Goal: Information Seeking & Learning: Learn about a topic

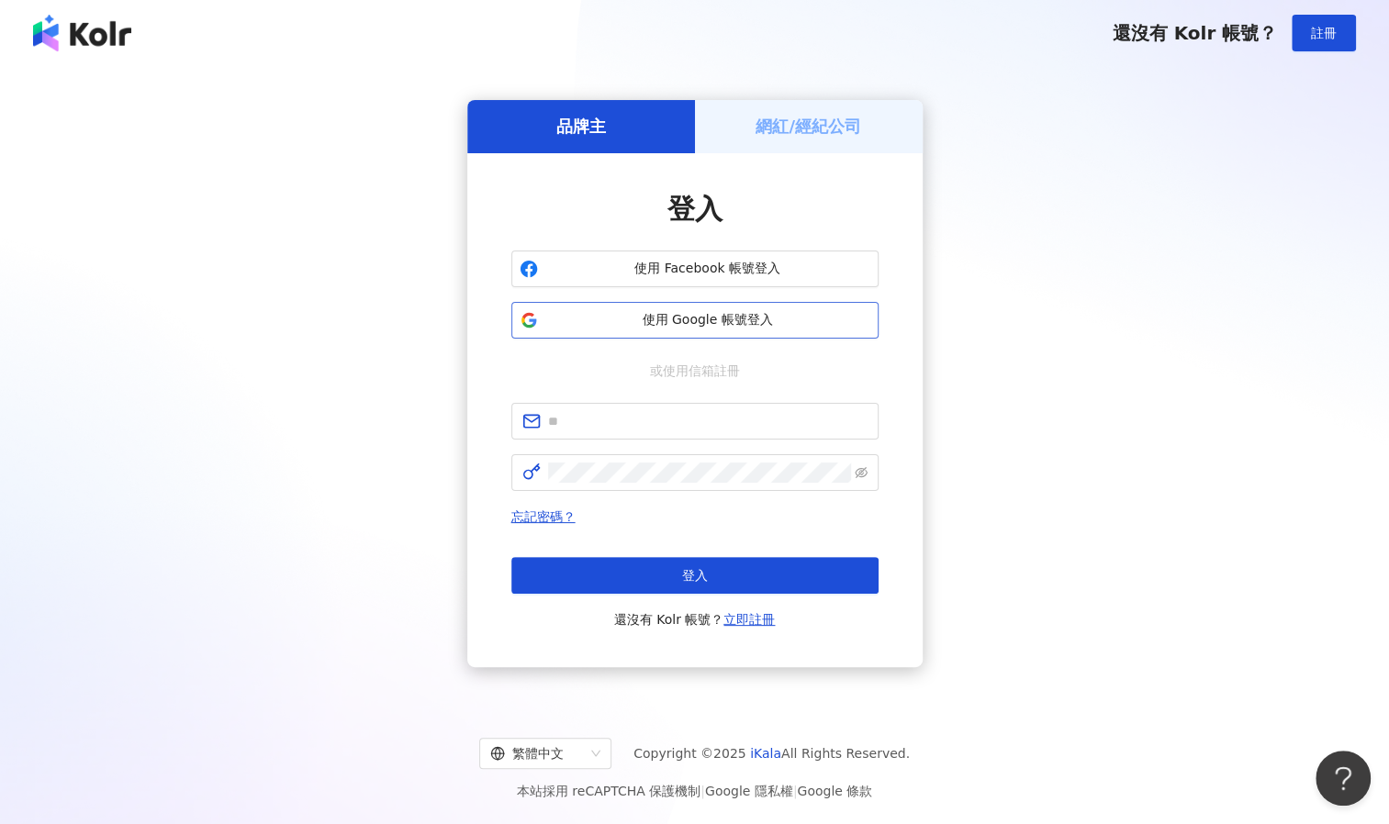
click at [660, 323] on span "使用 Google 帳號登入" at bounding box center [707, 320] width 325 height 18
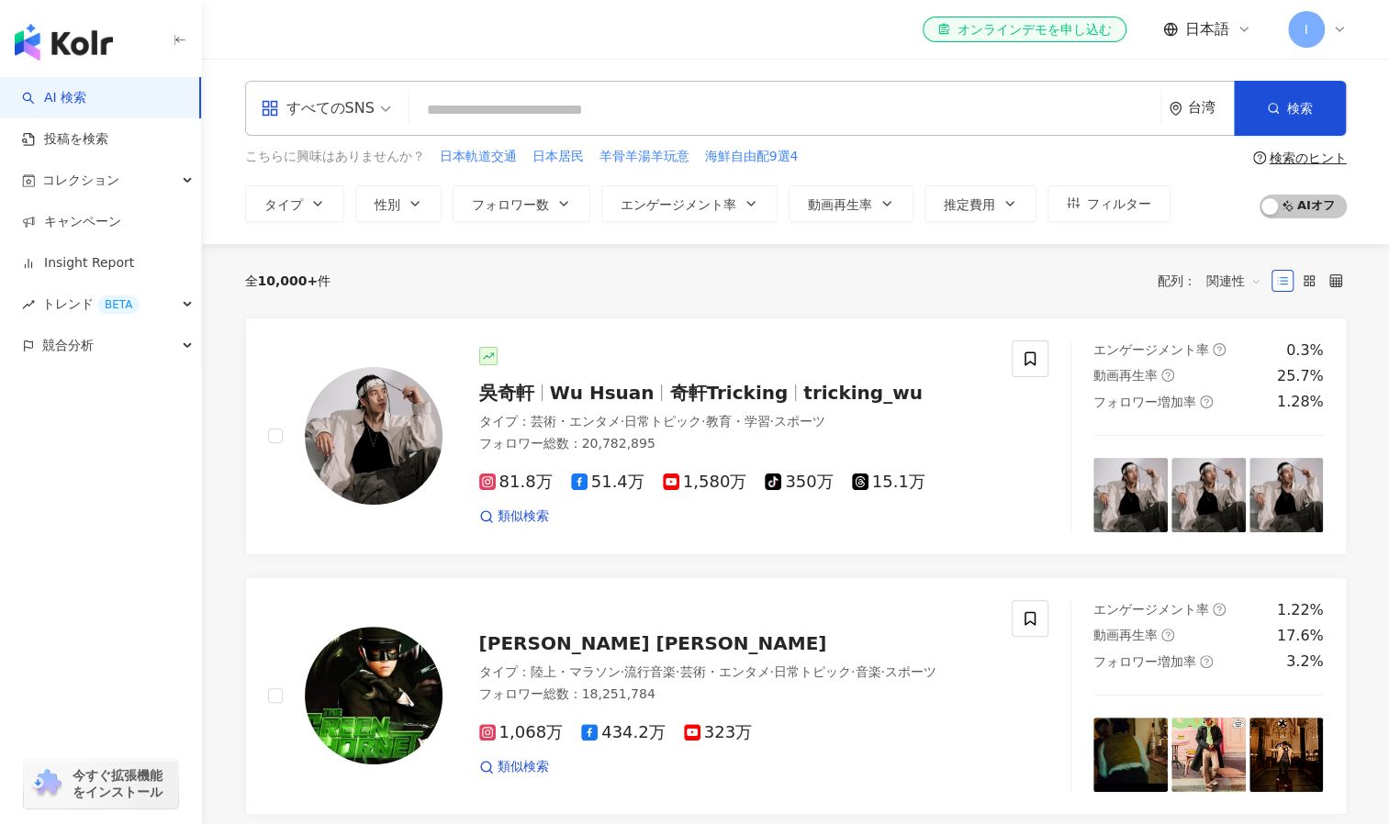
click at [520, 121] on input "search" at bounding box center [785, 110] width 736 height 35
click at [526, 111] on input "search" at bounding box center [785, 110] width 736 height 35
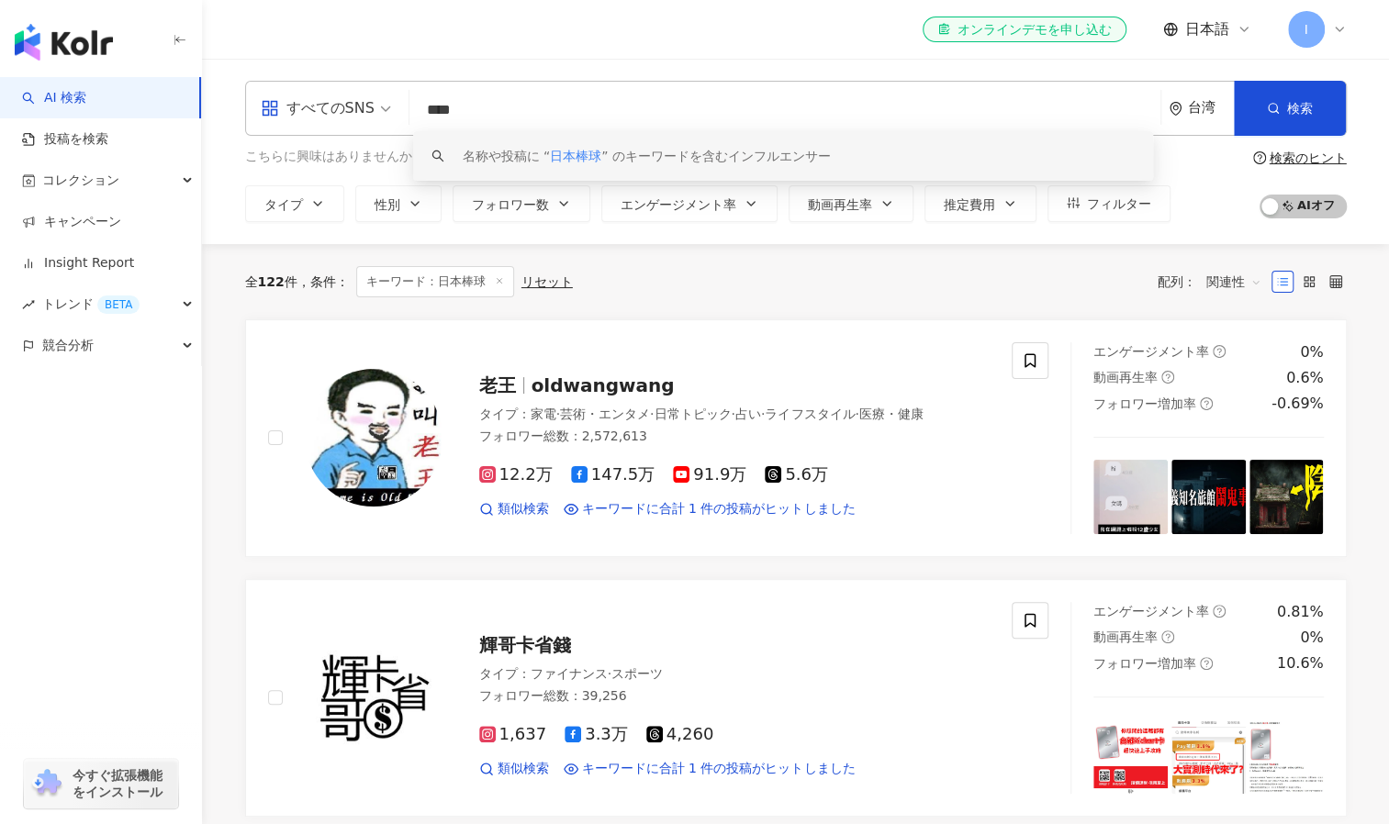
type input "****"
click at [555, 375] on span "oldwangwang" at bounding box center [603, 386] width 143 height 22
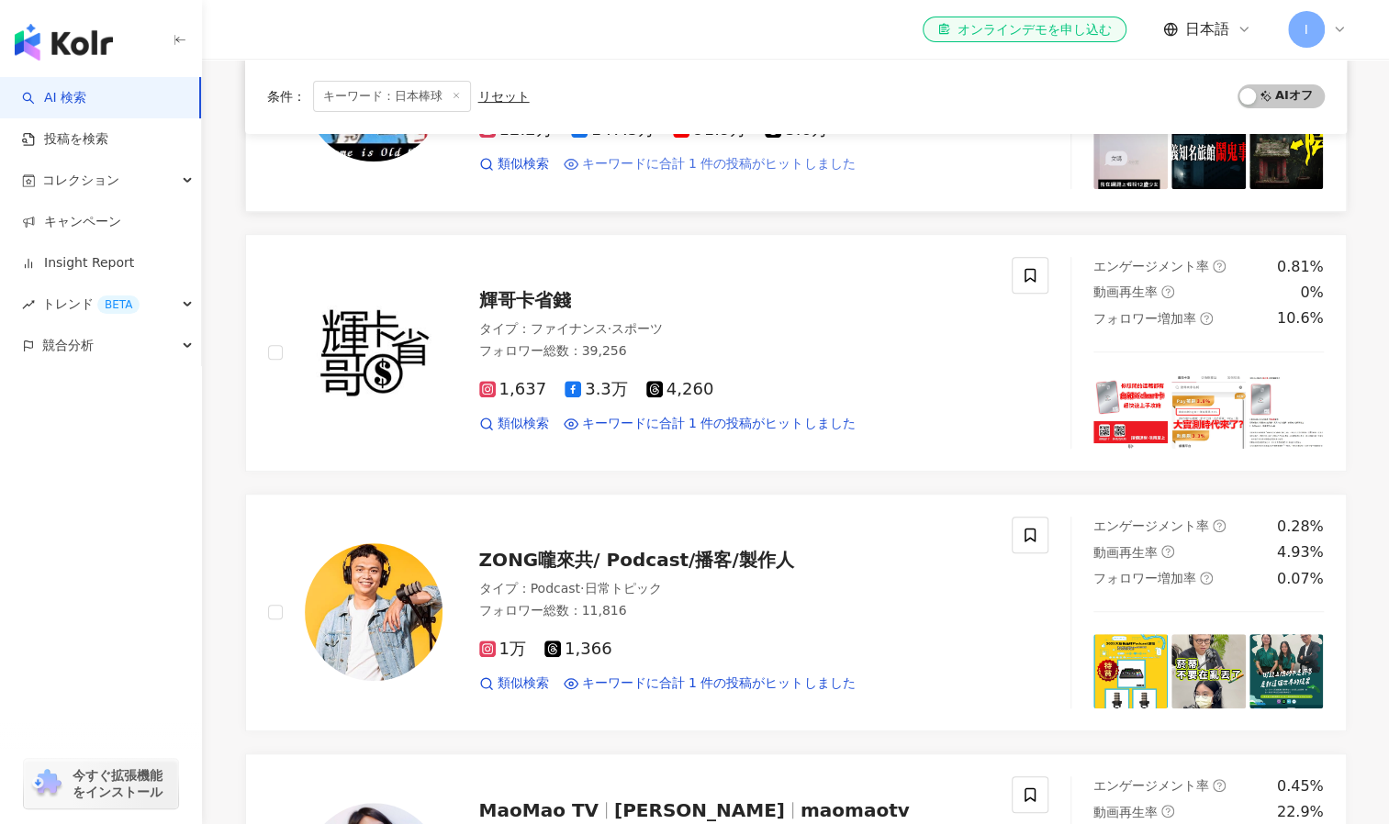
scroll to position [358, 0]
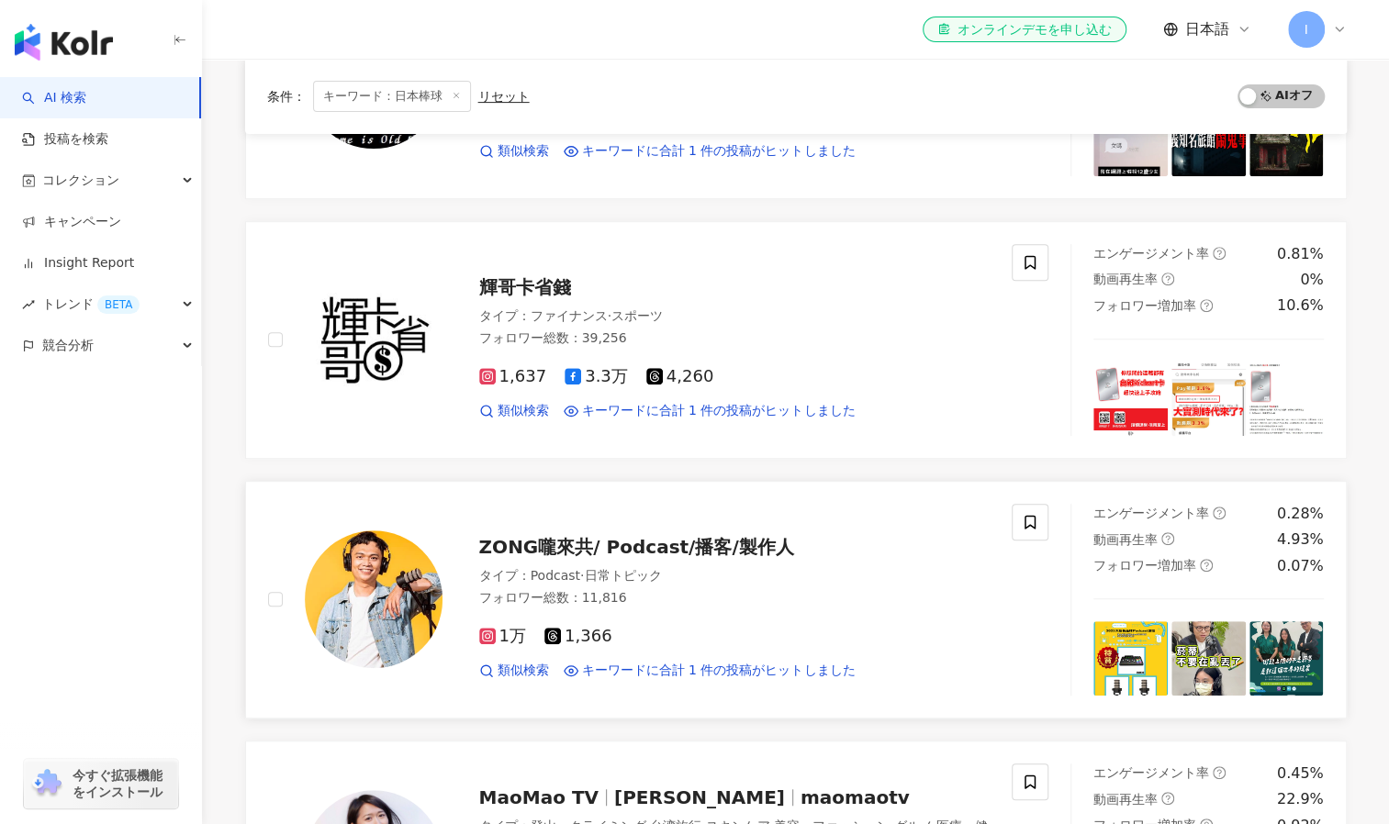
click at [498, 635] on span "1万" at bounding box center [502, 636] width 47 height 19
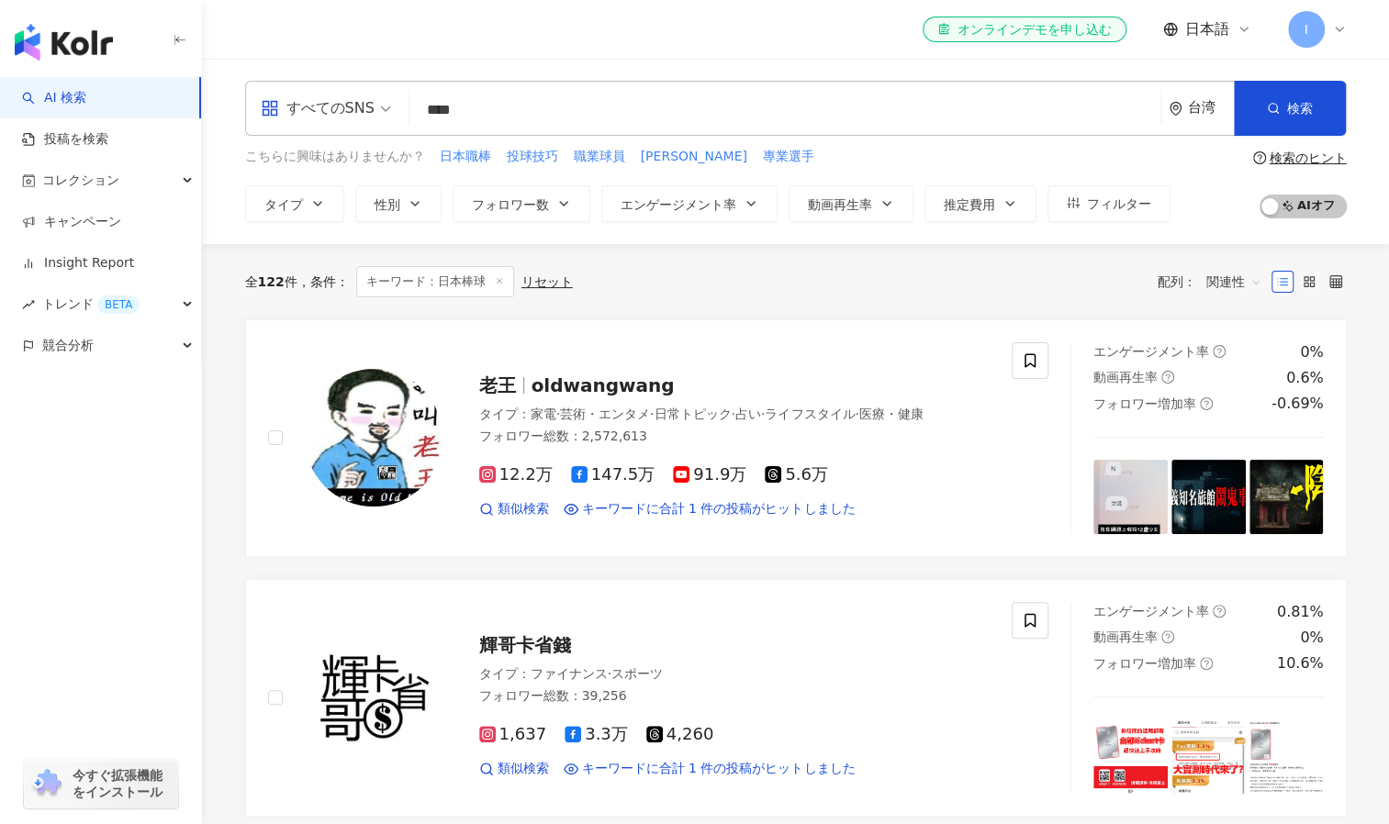
click at [541, 109] on input "****" at bounding box center [785, 110] width 736 height 35
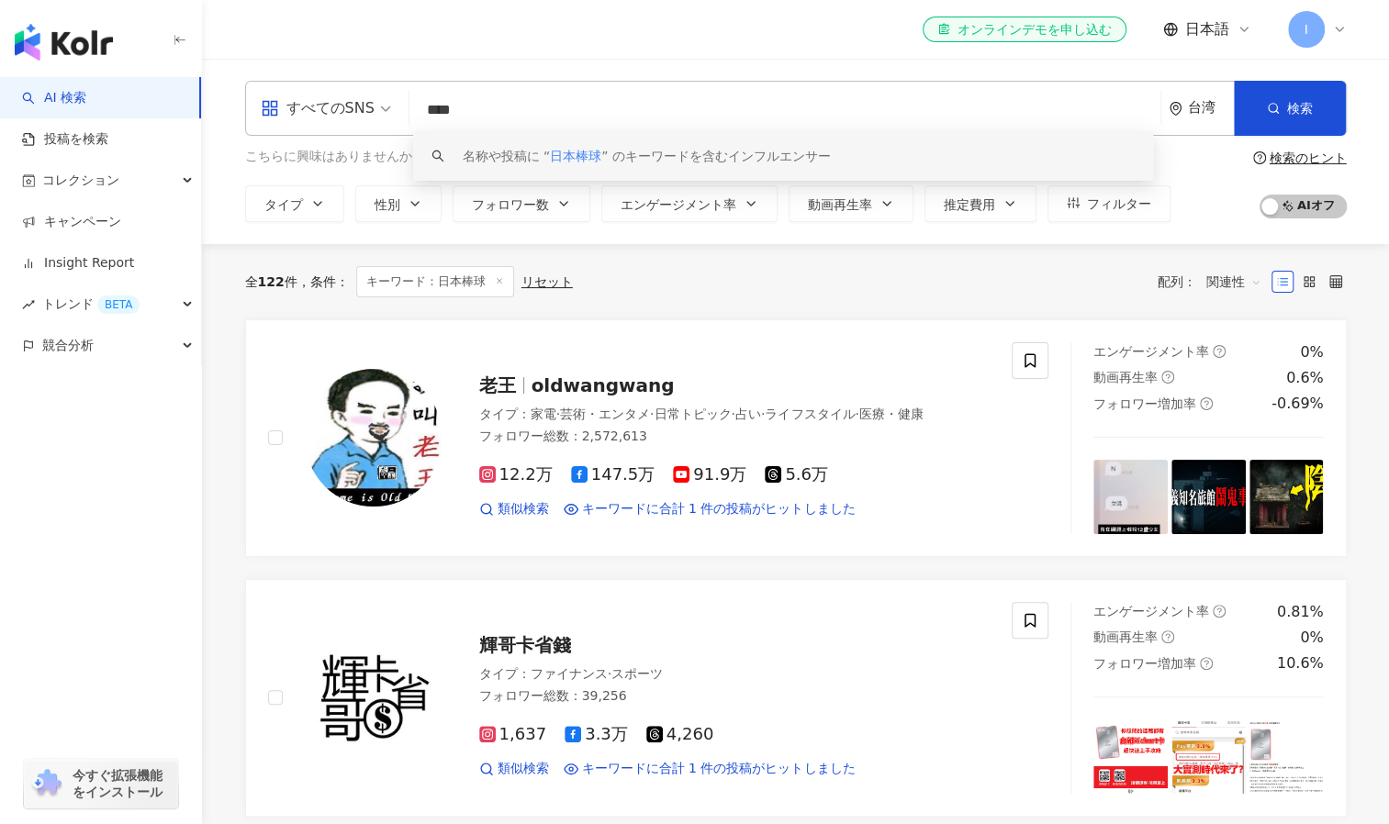
click at [1338, 33] on icon at bounding box center [1339, 29] width 15 height 15
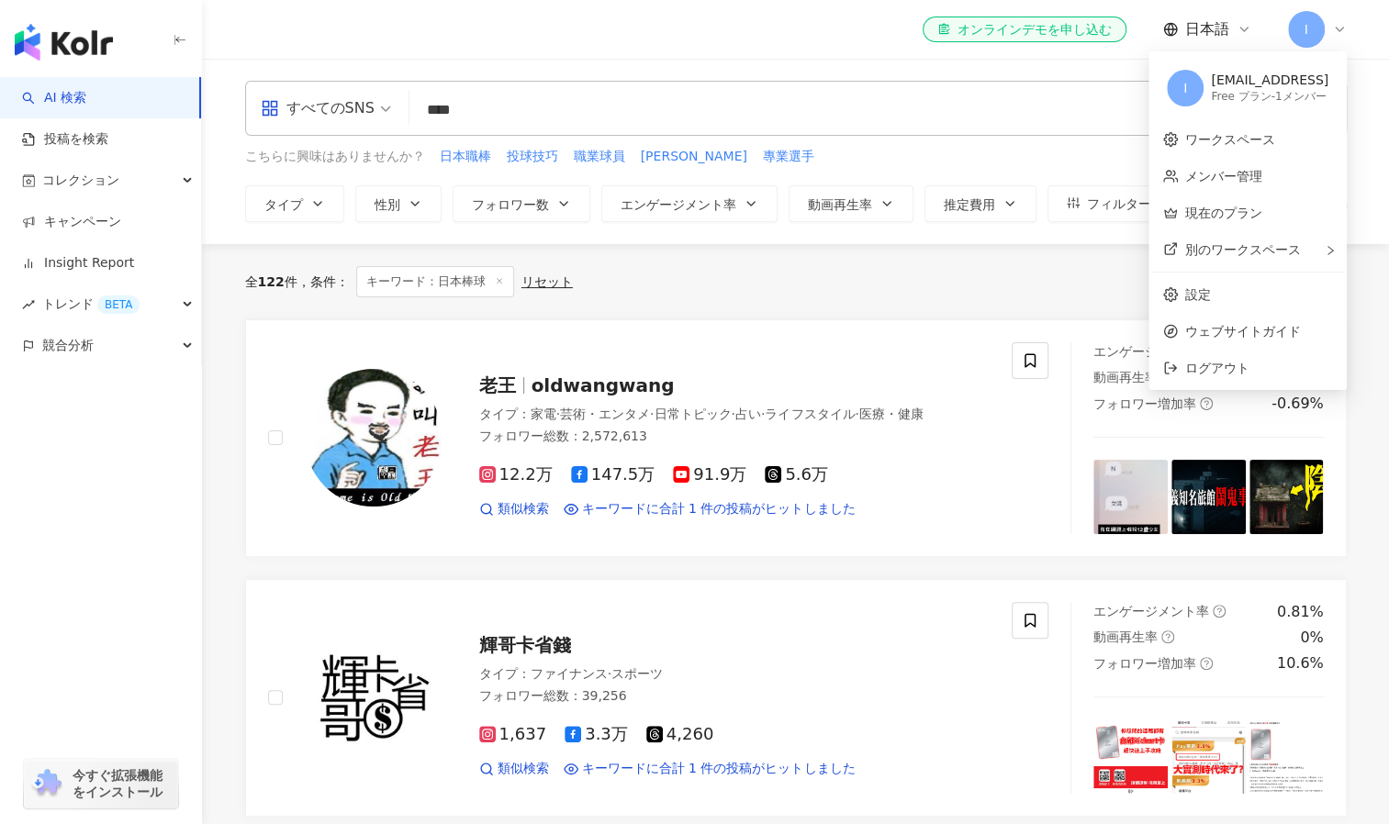
click at [1211, 89] on div "Free プラン - 1メンバー" at bounding box center [1270, 97] width 118 height 16
click at [1211, 97] on div "Free プラン - 1メンバー" at bounding box center [1270, 97] width 118 height 16
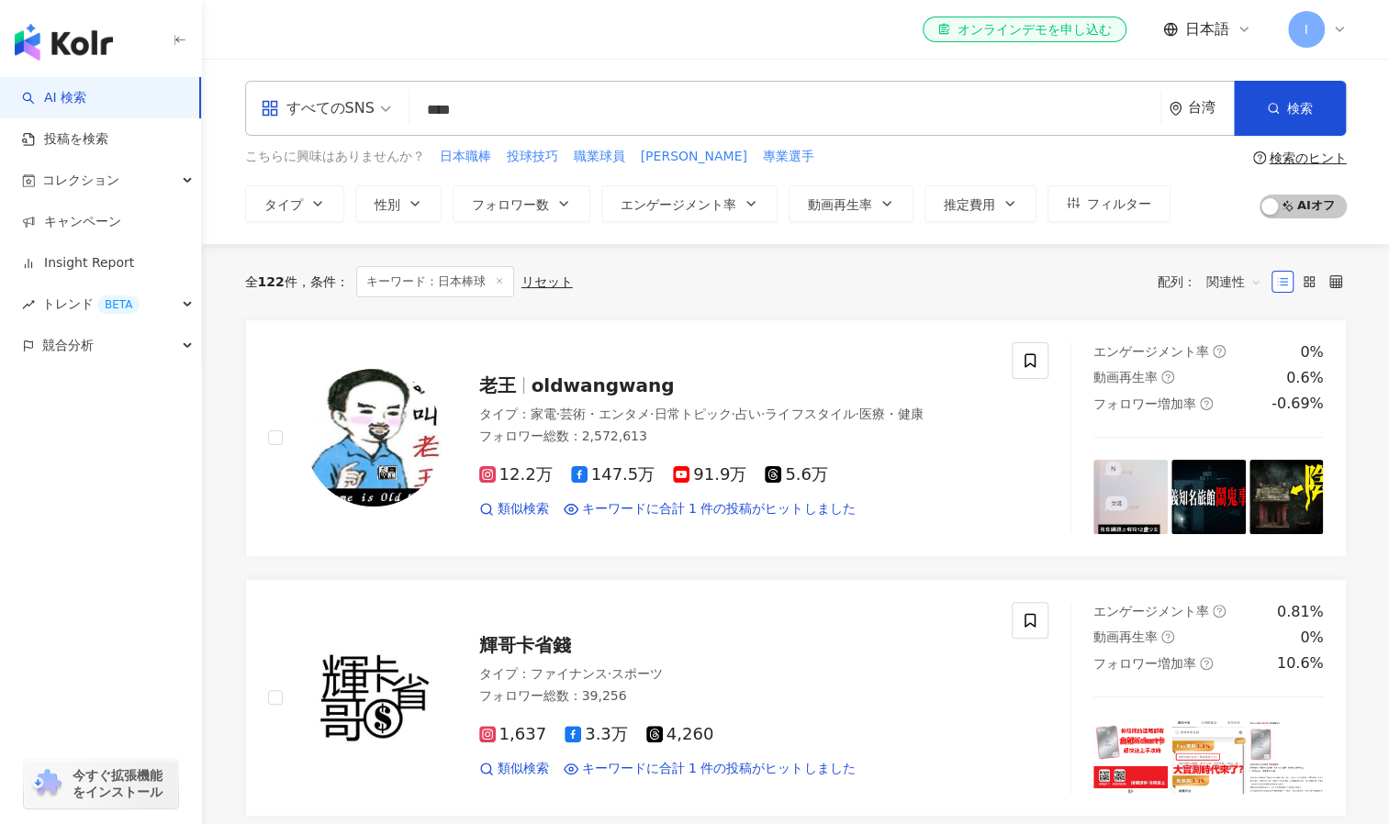
click at [644, 54] on div "el-icon-cs オンラインデモを申し込む 日本語 I" at bounding box center [796, 29] width 1102 height 59
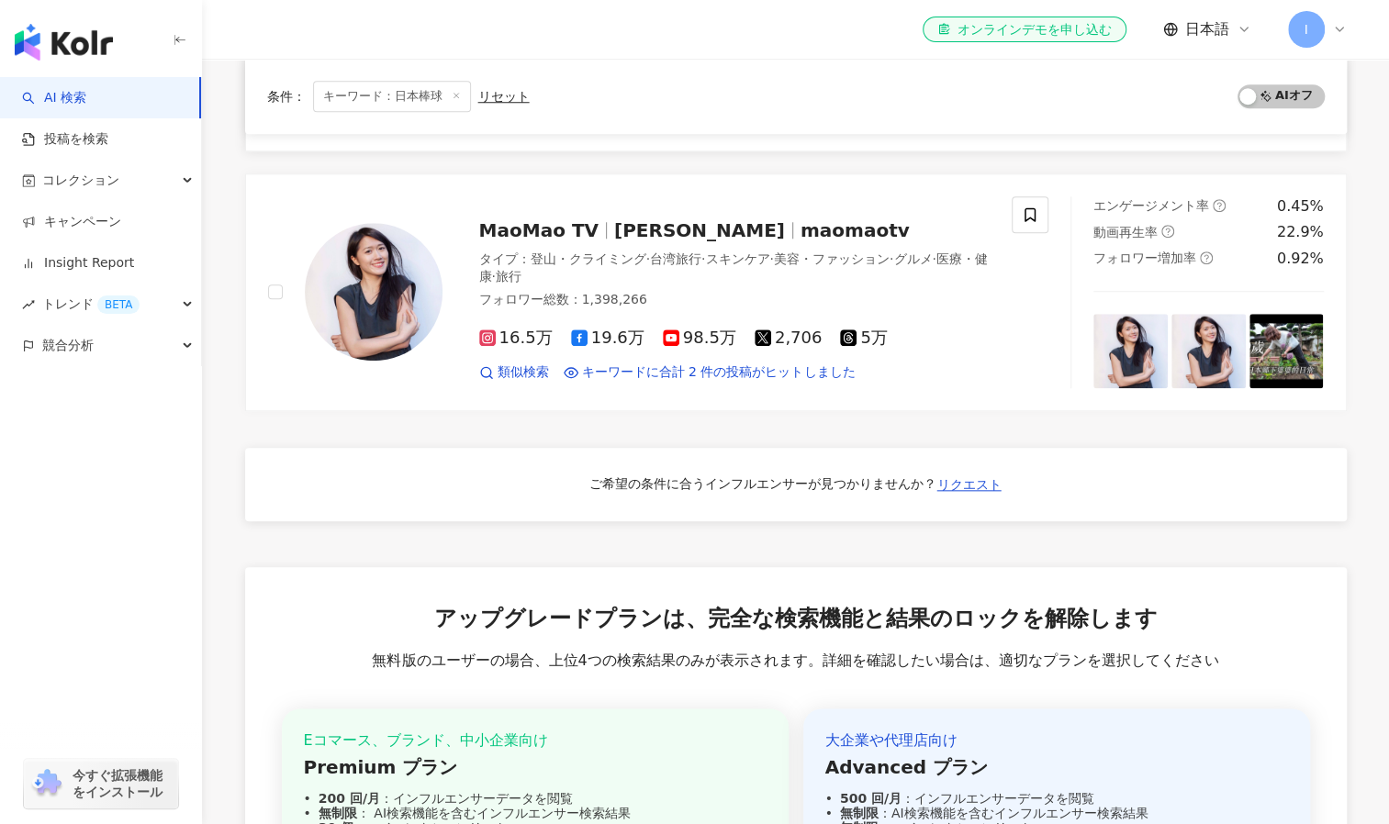
scroll to position [927, 0]
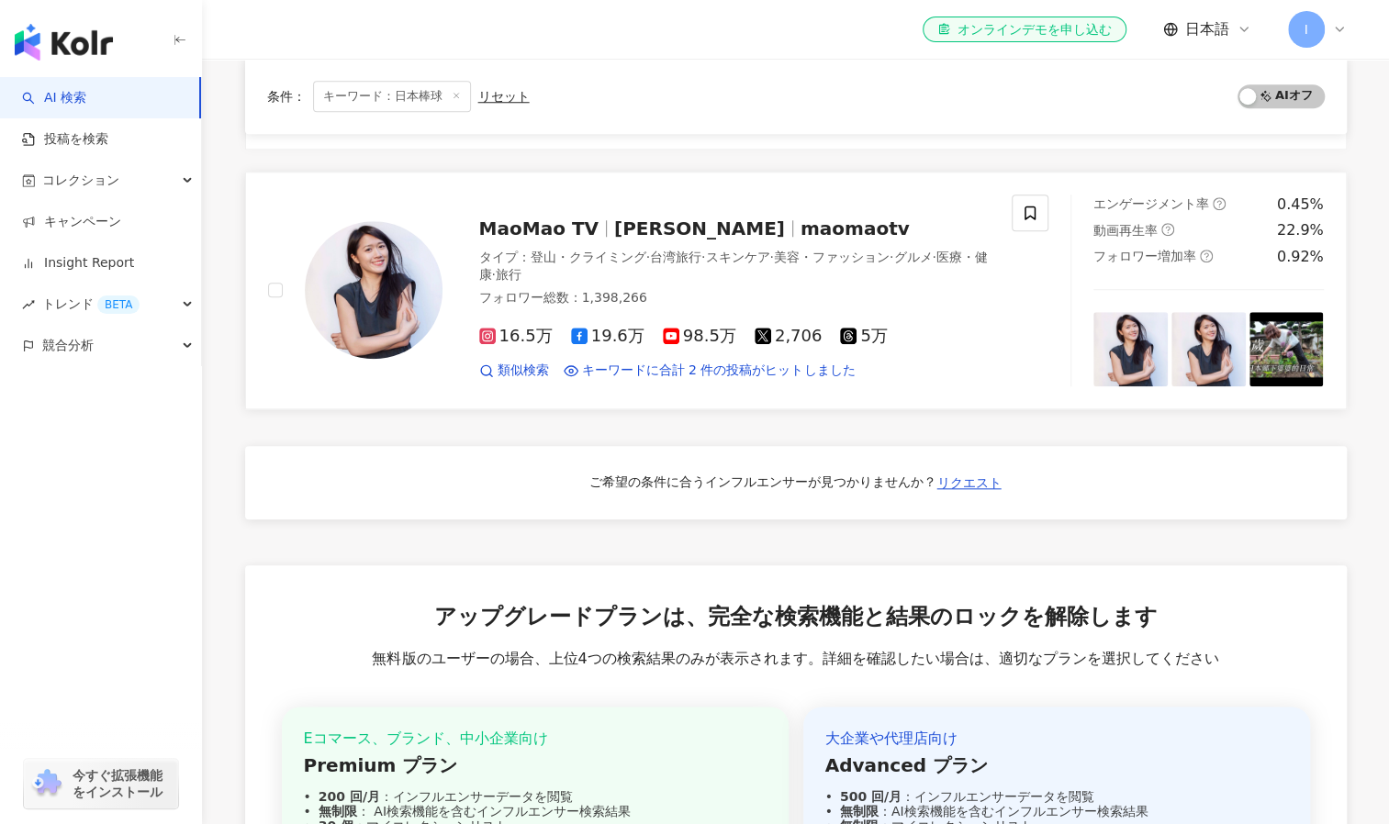
click at [518, 327] on span "16.5万" at bounding box center [515, 336] width 73 height 19
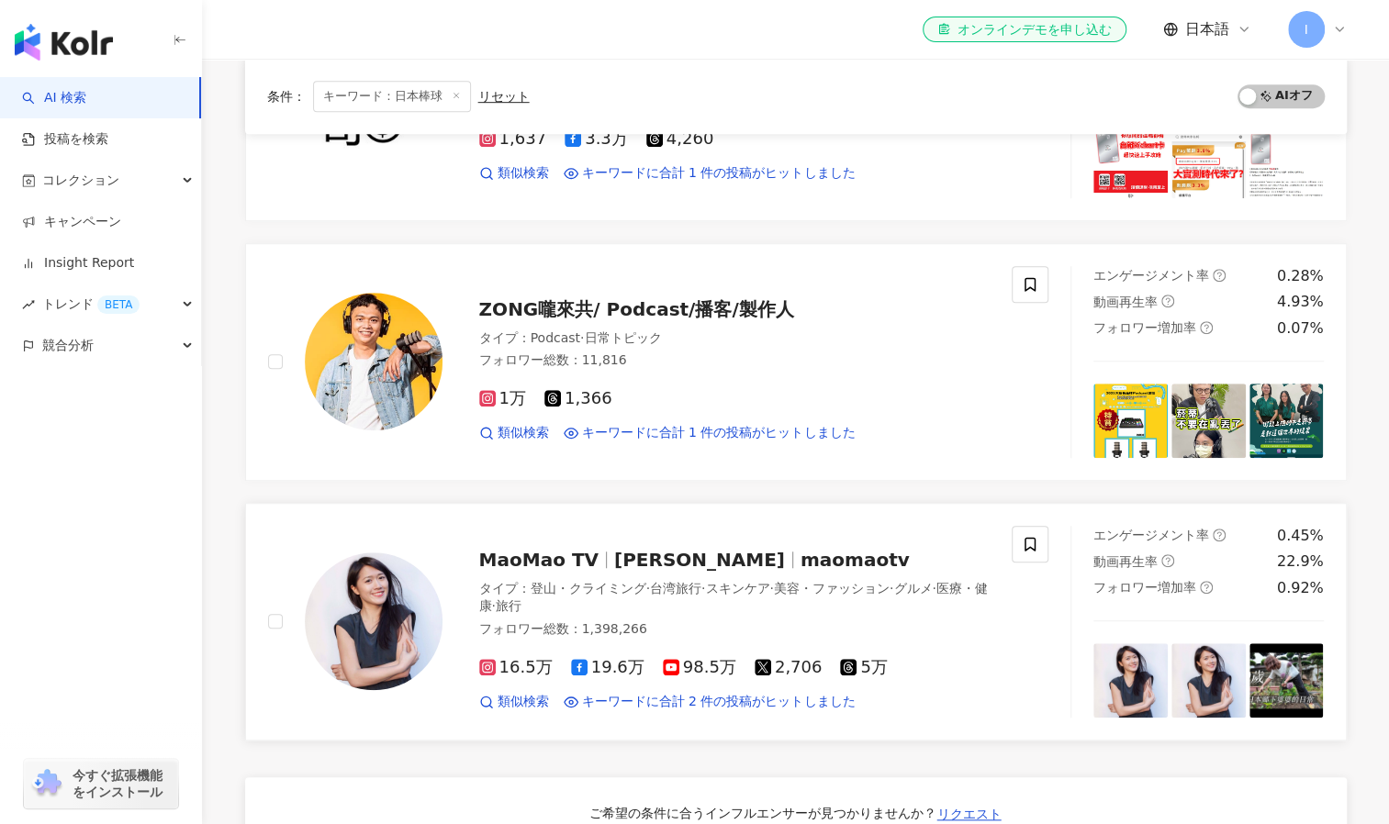
scroll to position [0, 0]
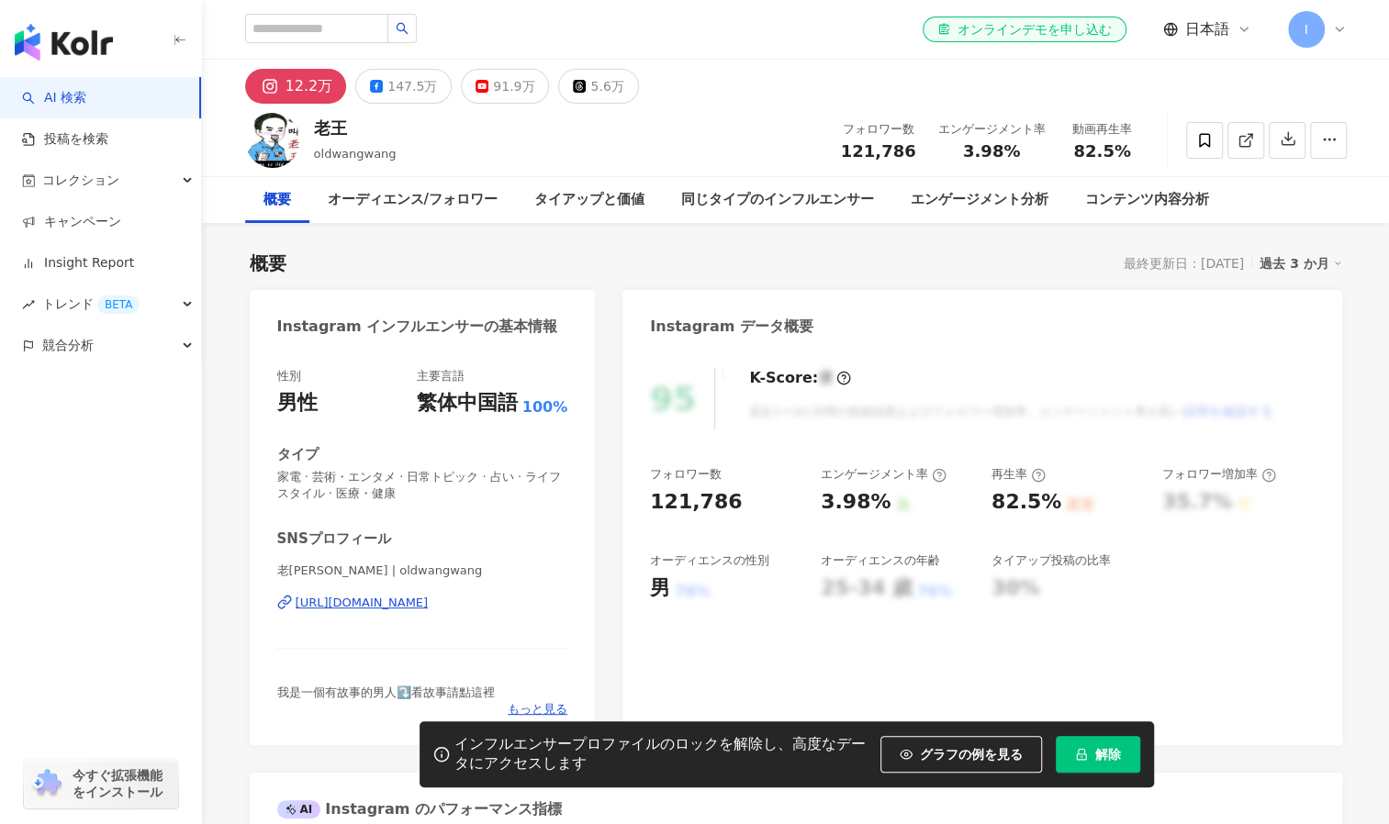
click at [292, 84] on div "12.2万" at bounding box center [310, 86] width 48 height 26
click at [308, 101] on button "12.2万" at bounding box center [296, 86] width 102 height 35
click at [293, 84] on div "12.2万" at bounding box center [310, 86] width 48 height 26
drag, startPoint x: 342, startPoint y: 125, endPoint x: 315, endPoint y: 128, distance: 26.8
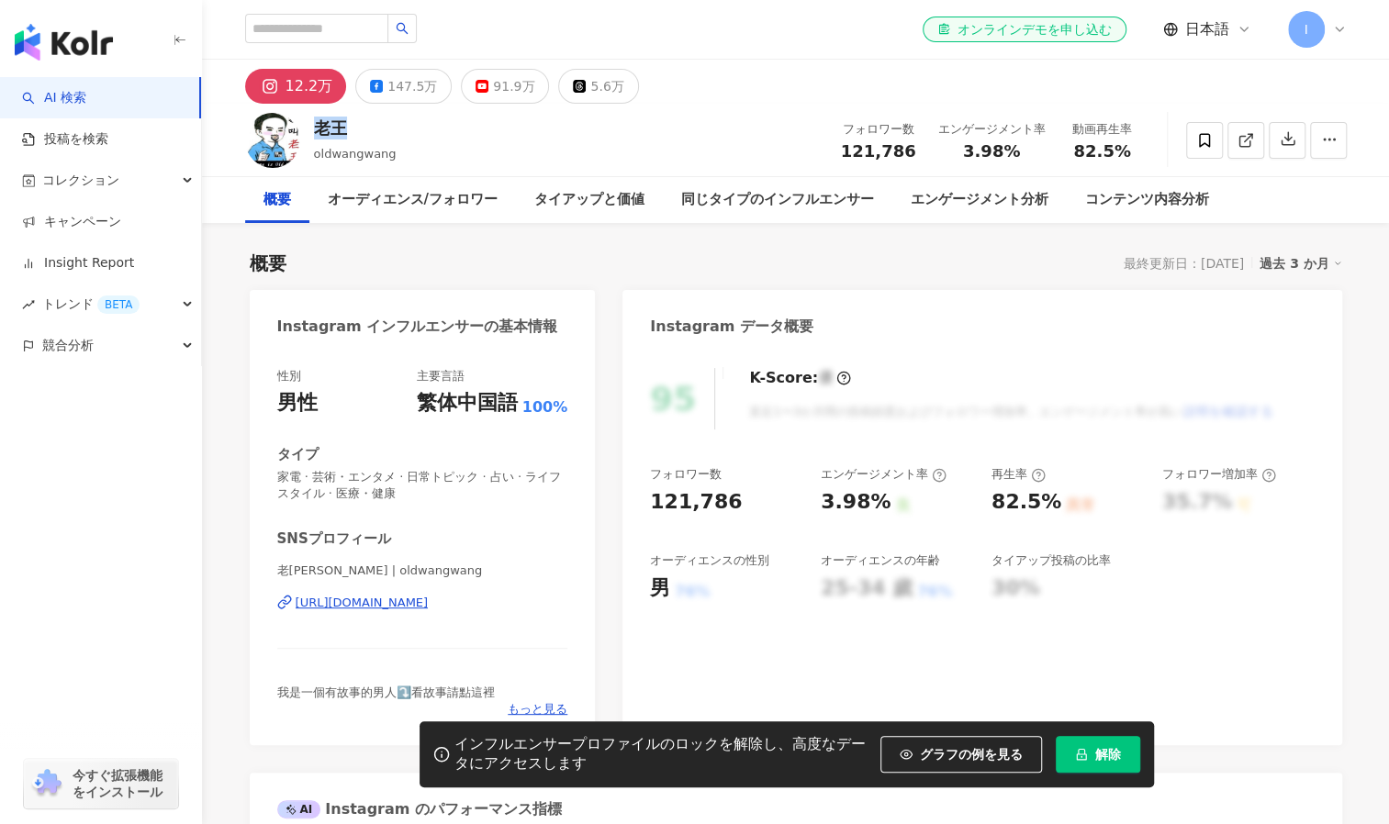
click at [315, 128] on div "老王" at bounding box center [355, 128] width 83 height 23
copy div "老王"
click at [640, 154] on div "老王 oldwangwang フォロワー数 121,786 エンゲージメント率 3.98% 動画再生率 82.5%" at bounding box center [795, 140] width 1175 height 73
drag, startPoint x: 389, startPoint y: 152, endPoint x: 313, endPoint y: 161, distance: 76.6
click at [314, 161] on span "oldwangwang" at bounding box center [355, 154] width 83 height 14
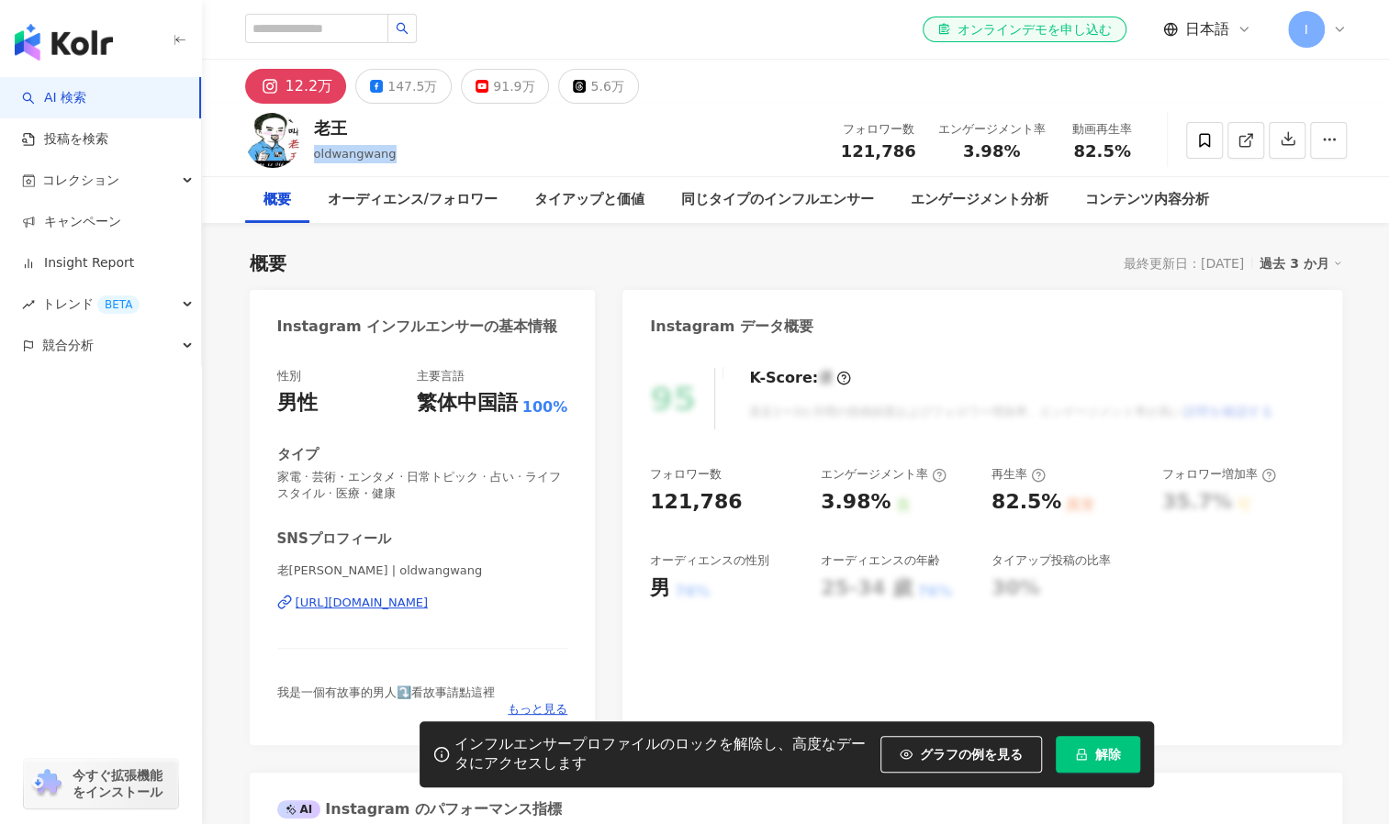
copy span "oldwangwang"
click at [691, 107] on div "老王 oldwangwang フォロワー数 121,786 エンゲージメント率 3.98% 動画再生率 82.5%" at bounding box center [795, 140] width 1175 height 73
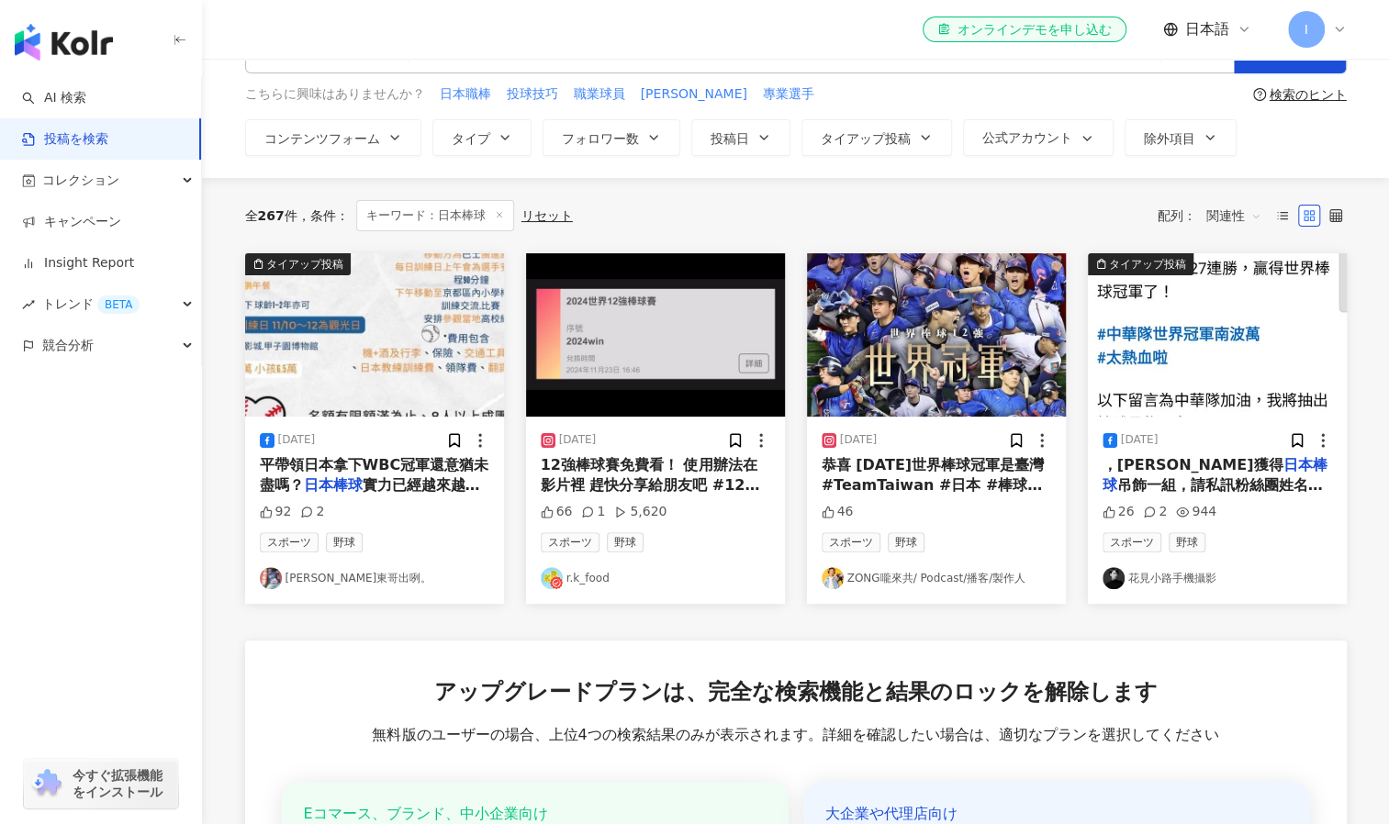
scroll to position [64, 0]
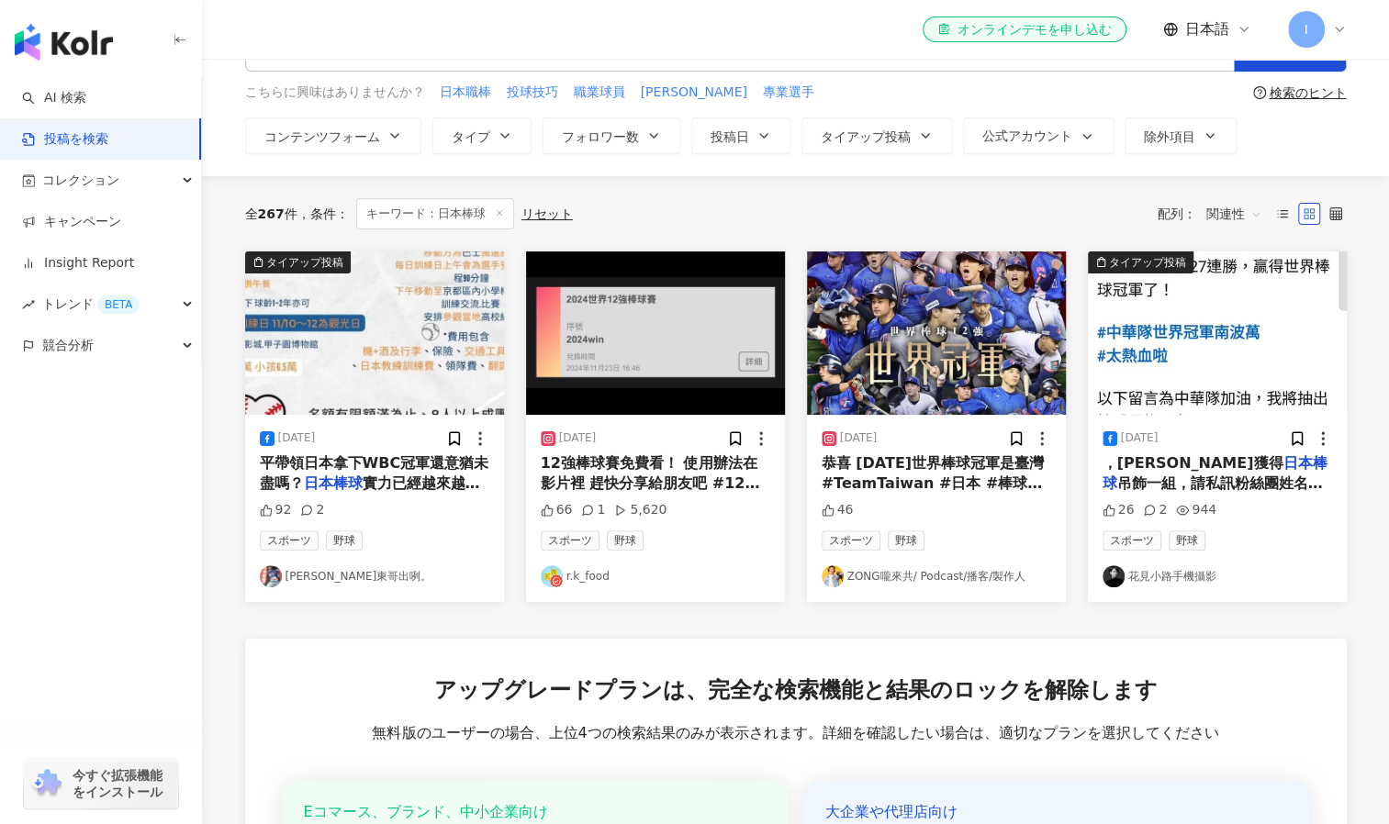
click at [883, 474] on span "恭喜 2025世界棒球冠軍是臺灣 #TeamTaiwan #日本 #棒球 #12強" at bounding box center [933, 483] width 222 height 59
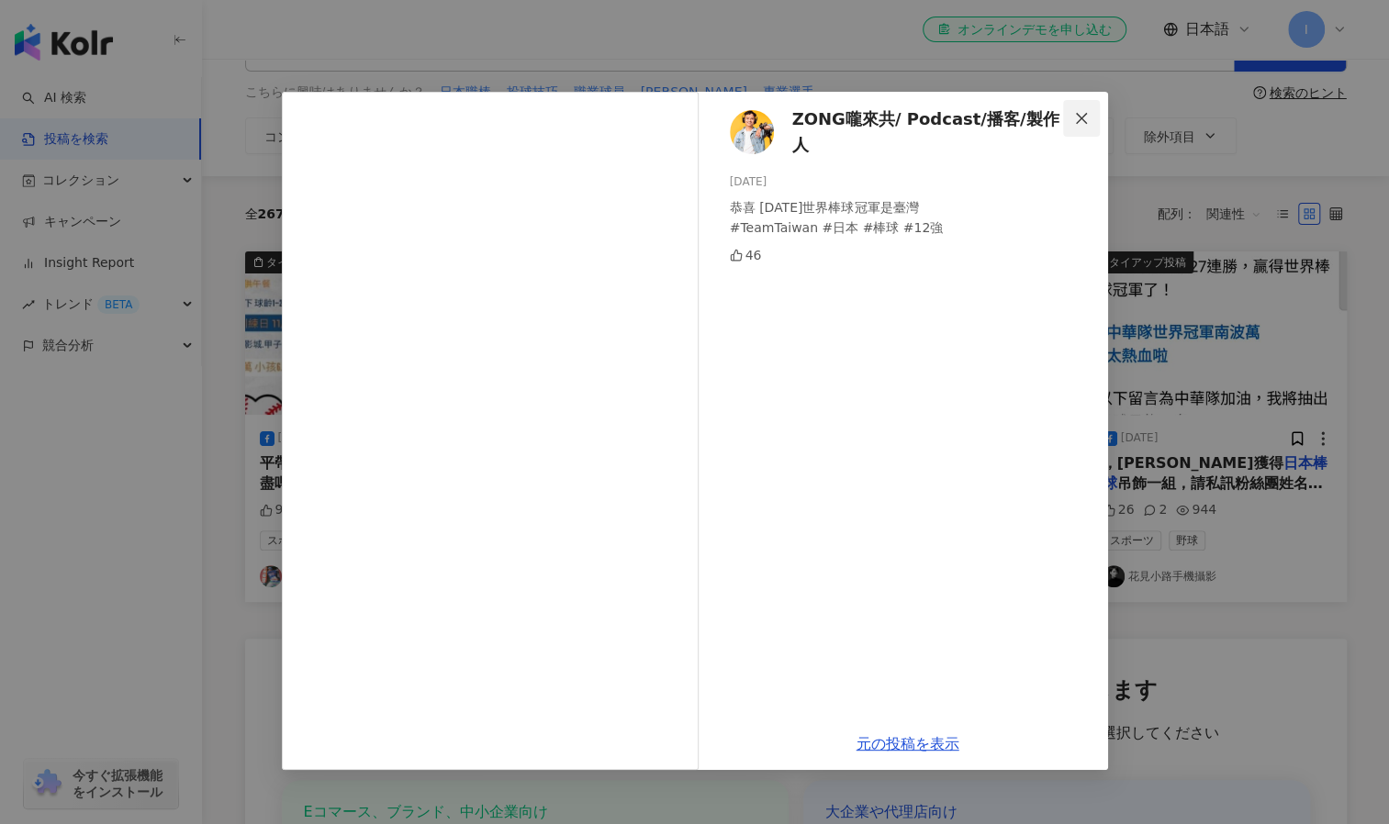
click at [1080, 115] on icon "close" at bounding box center [1081, 118] width 15 height 15
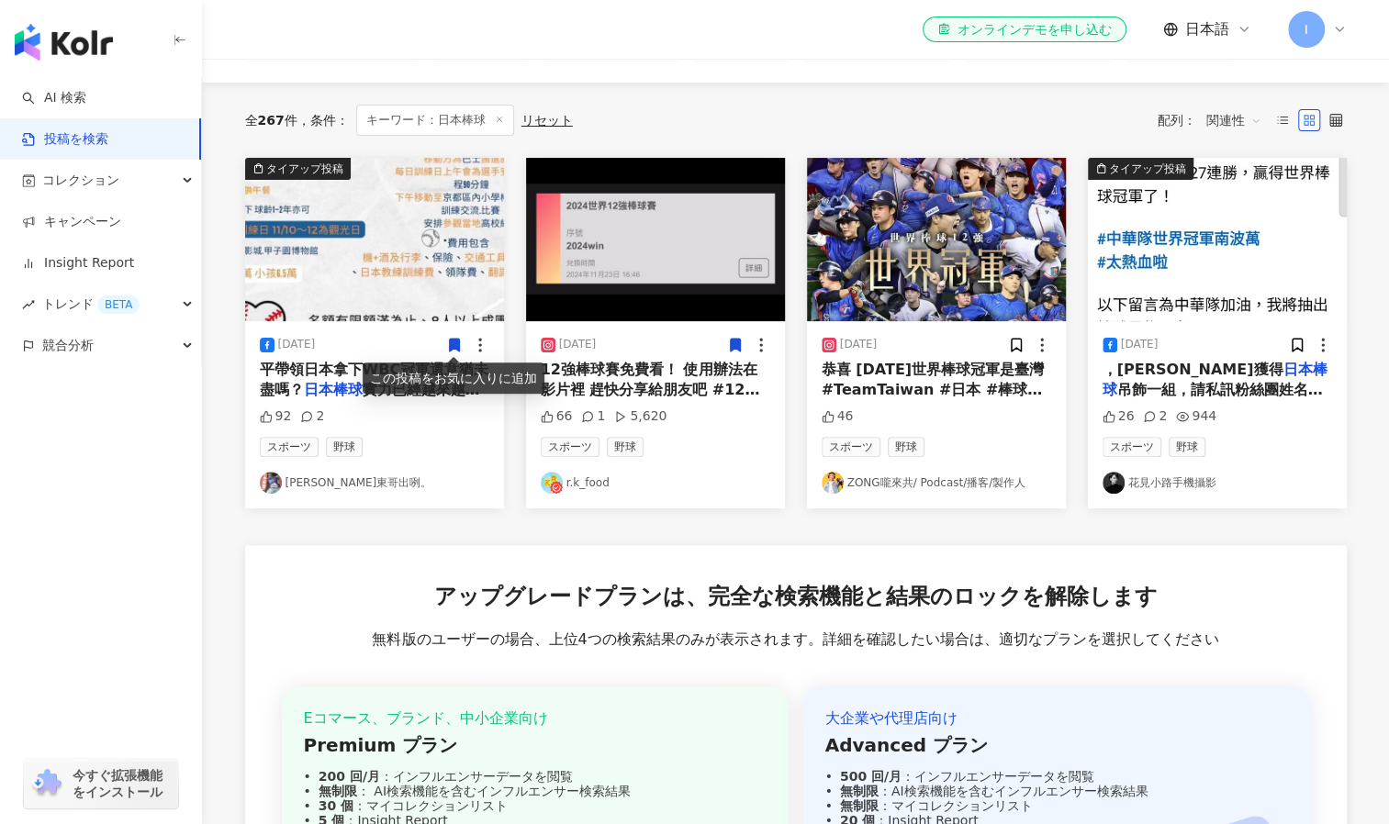
scroll to position [0, 0]
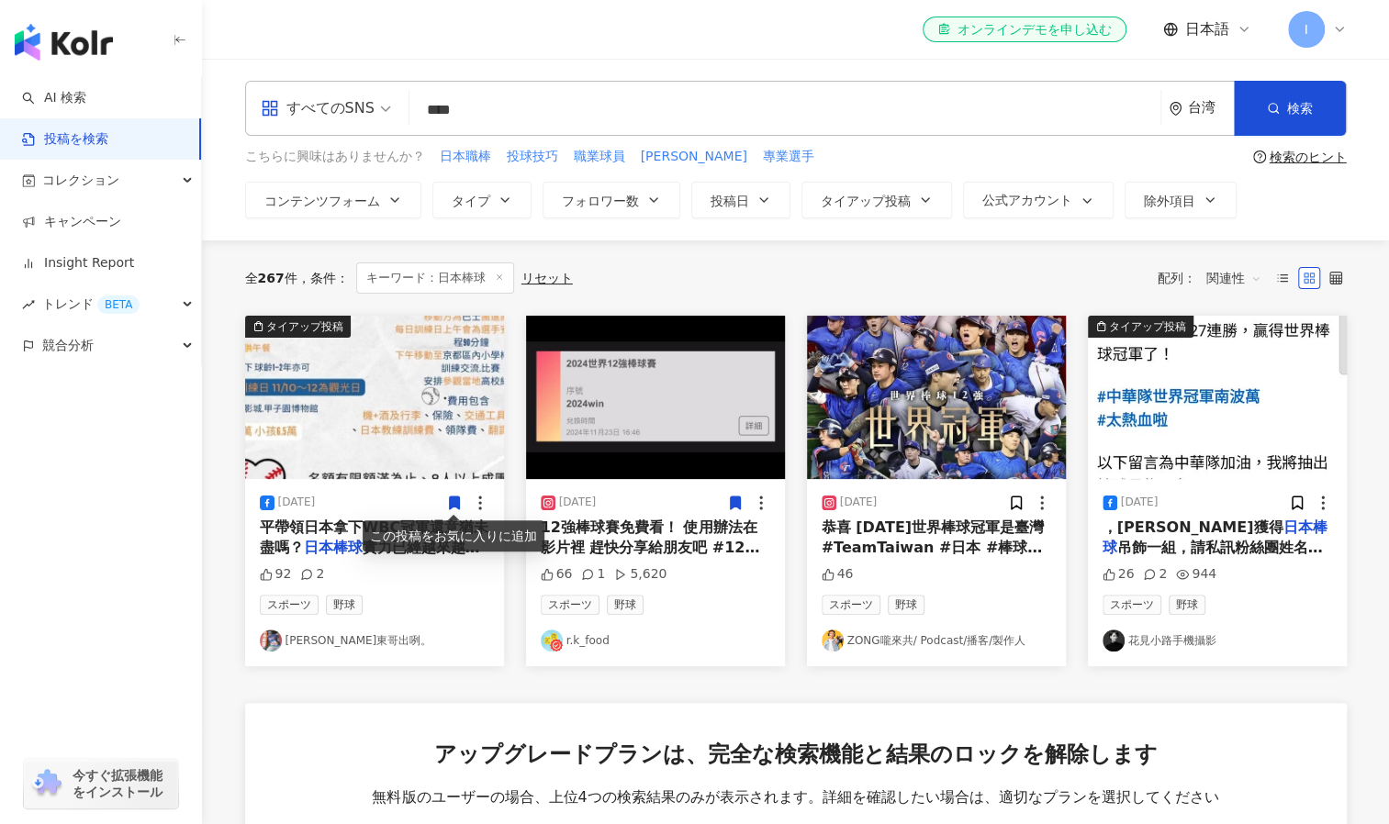
click at [564, 91] on input "****" at bounding box center [785, 109] width 736 height 39
click at [658, 155] on span "三原慧悟" at bounding box center [694, 157] width 106 height 18
type input "****"
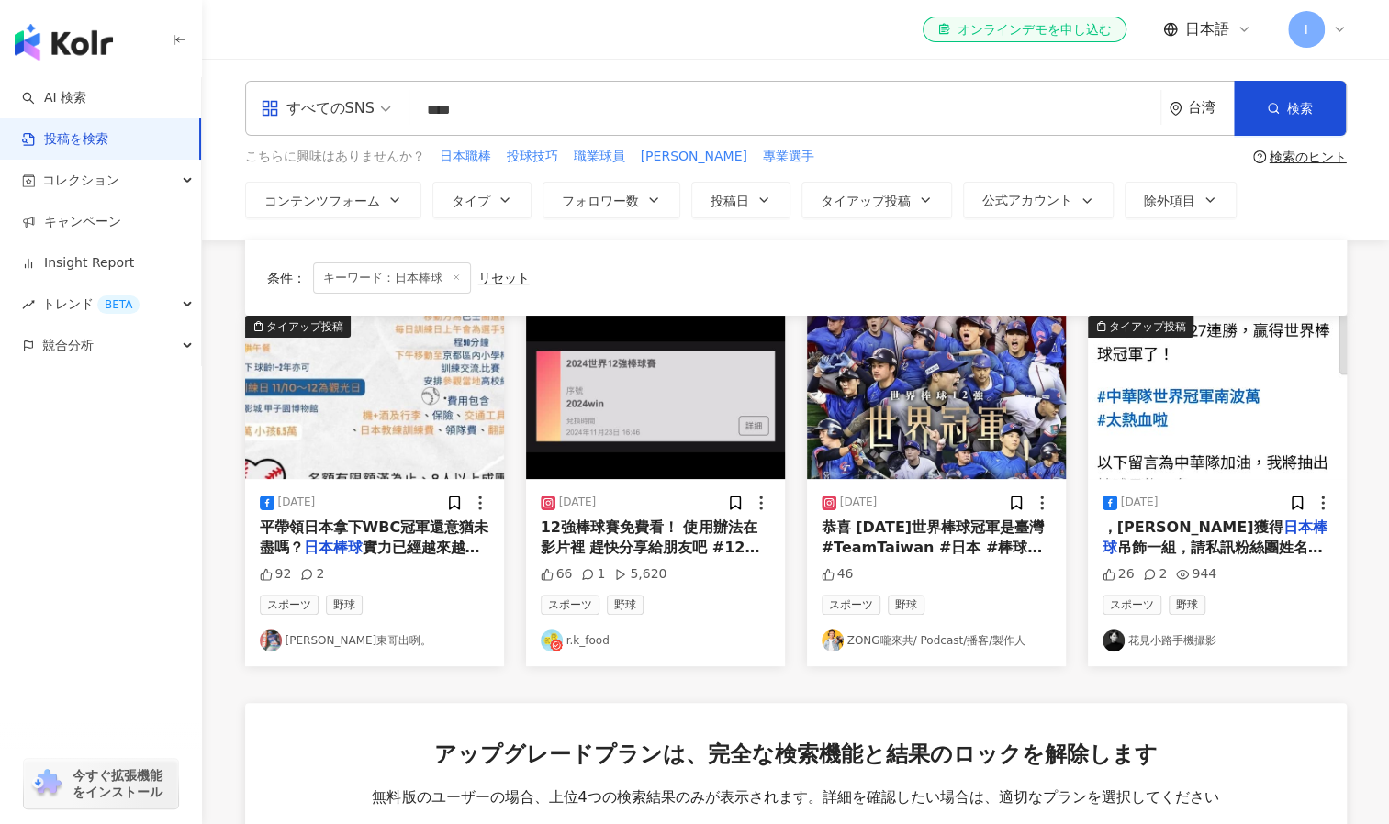
scroll to position [582, 0]
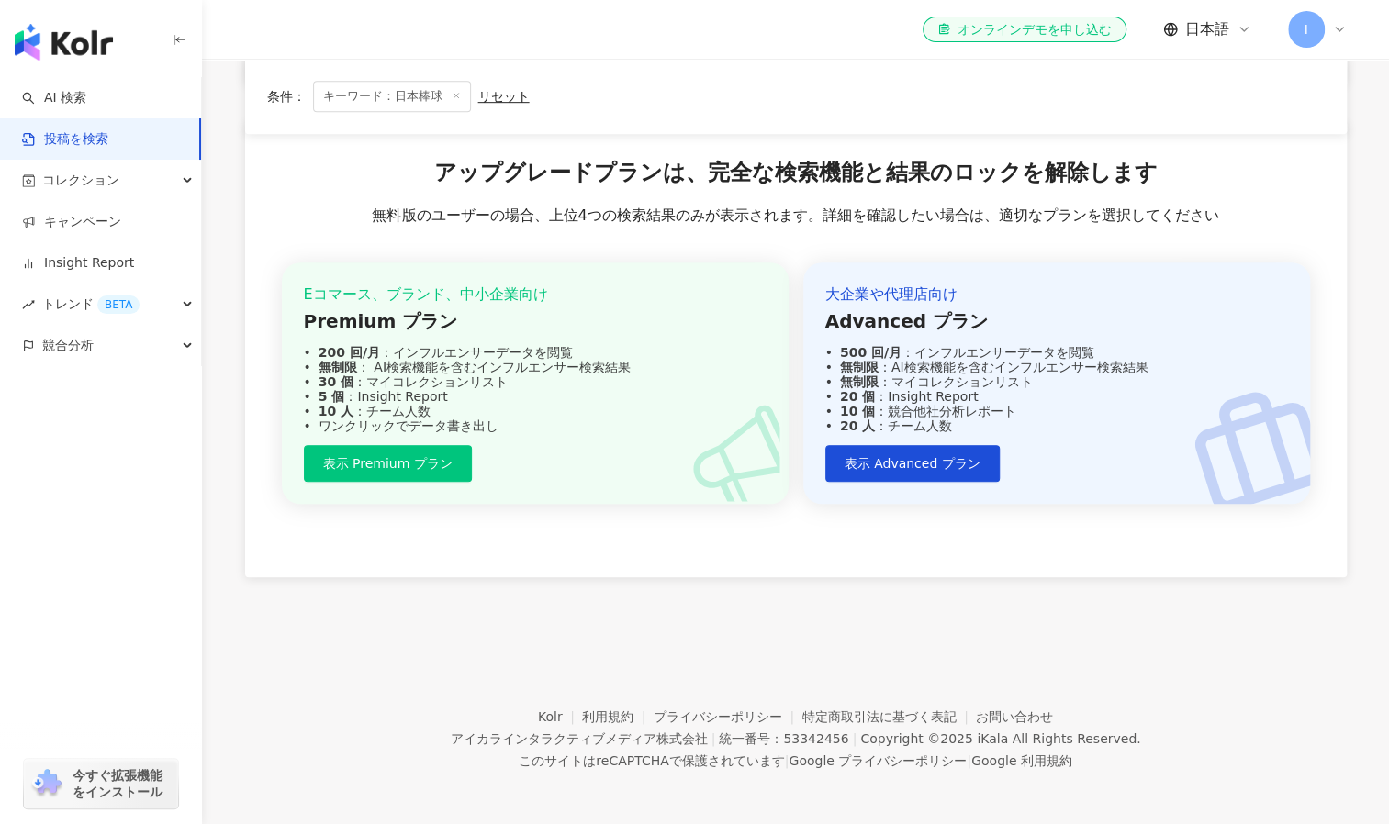
click at [391, 438] on div "Eコマース、ブランド、中小企業向け Premium プラン 200 回/月 ：インフルエンサーデータを閲覧 無制限 ： AI検索機能を含むインフルエンサー検索…" at bounding box center [535, 383] width 507 height 241
click at [388, 456] on span "表示 Premium プラン" at bounding box center [387, 463] width 129 height 15
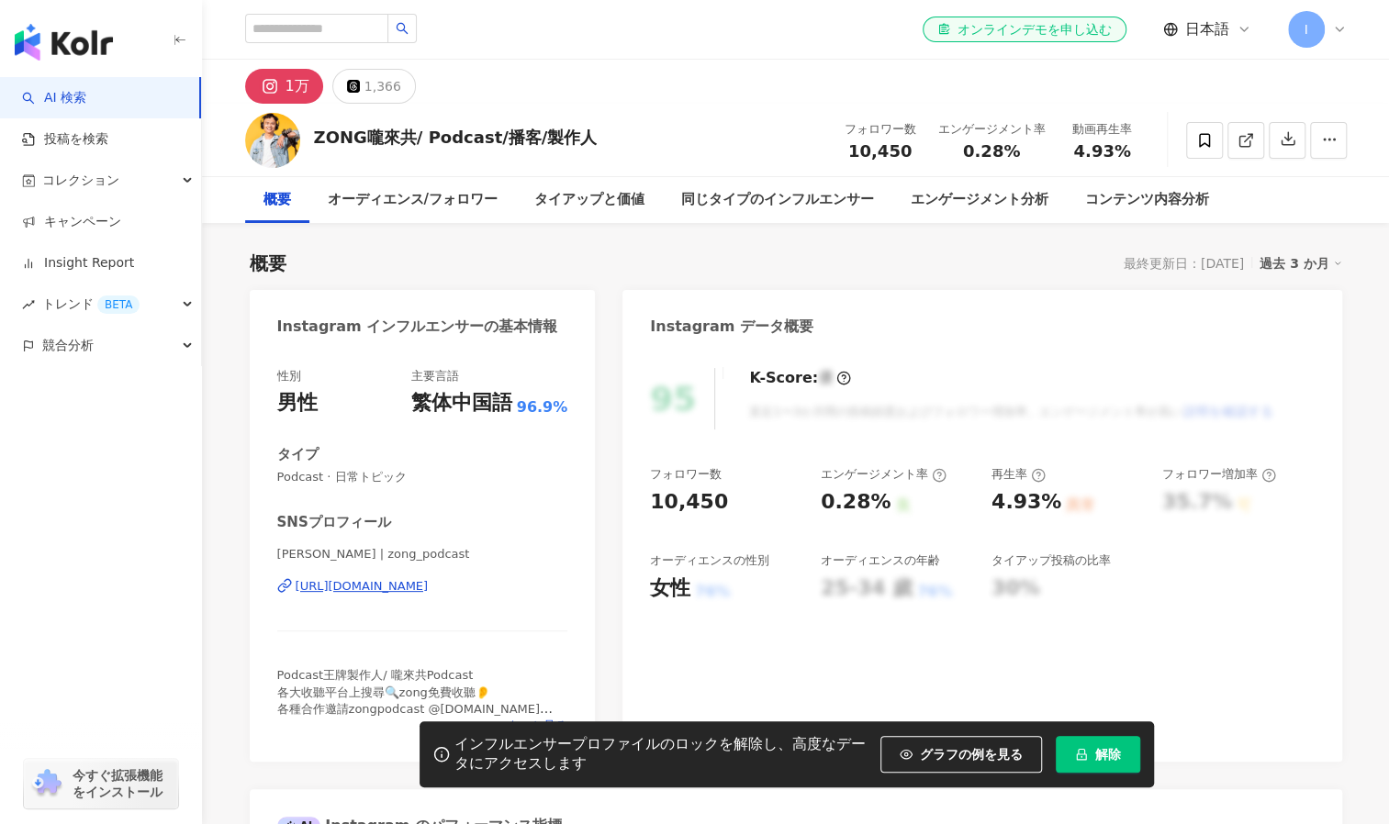
click at [286, 84] on div "1万" at bounding box center [298, 86] width 24 height 26
click at [290, 95] on div "1万" at bounding box center [298, 86] width 24 height 26
click at [290, 91] on div "1万" at bounding box center [298, 86] width 24 height 26
click at [382, 149] on div "ZONG嚨來共/ Podcast/播客/製作人" at bounding box center [456, 137] width 284 height 23
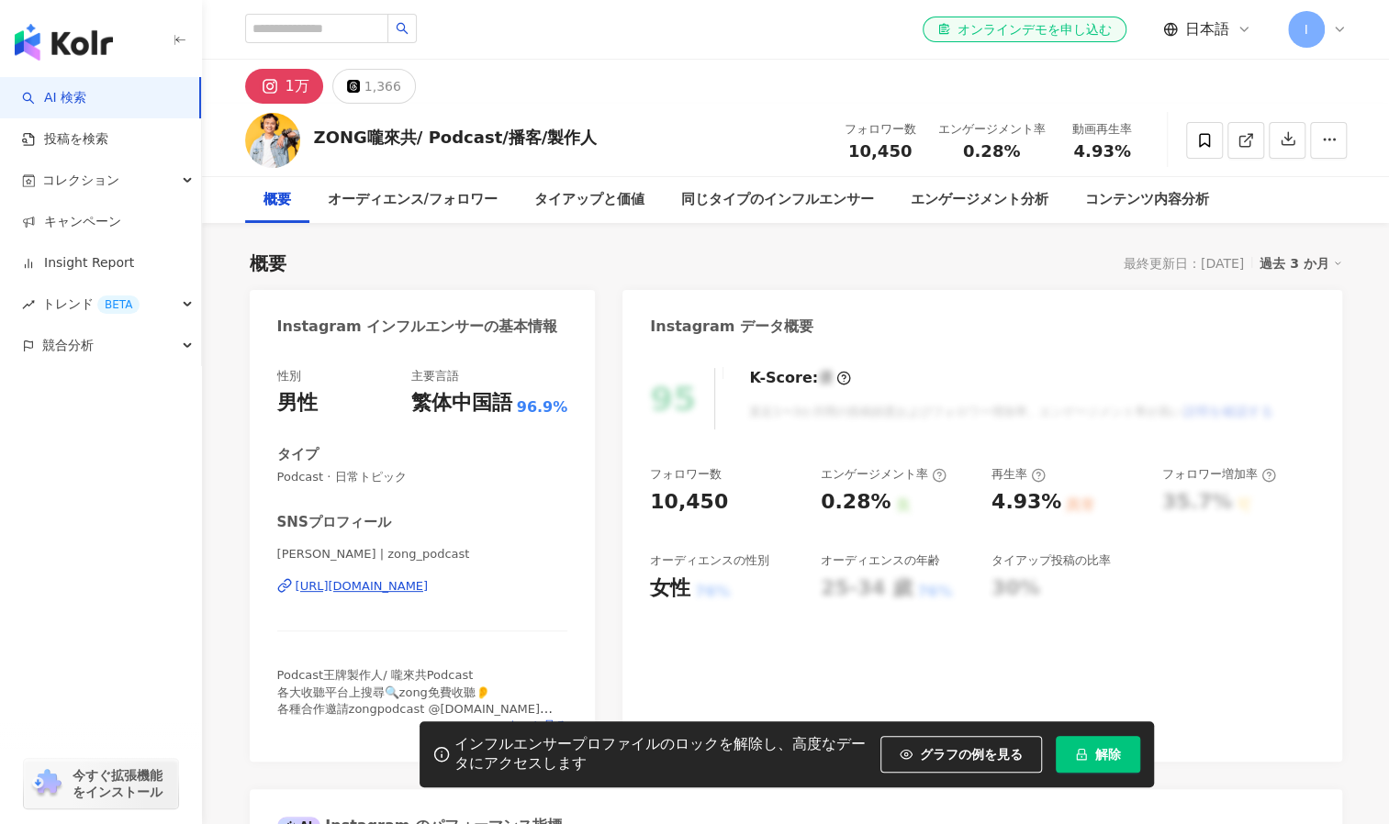
click at [289, 80] on div "1万" at bounding box center [298, 86] width 24 height 26
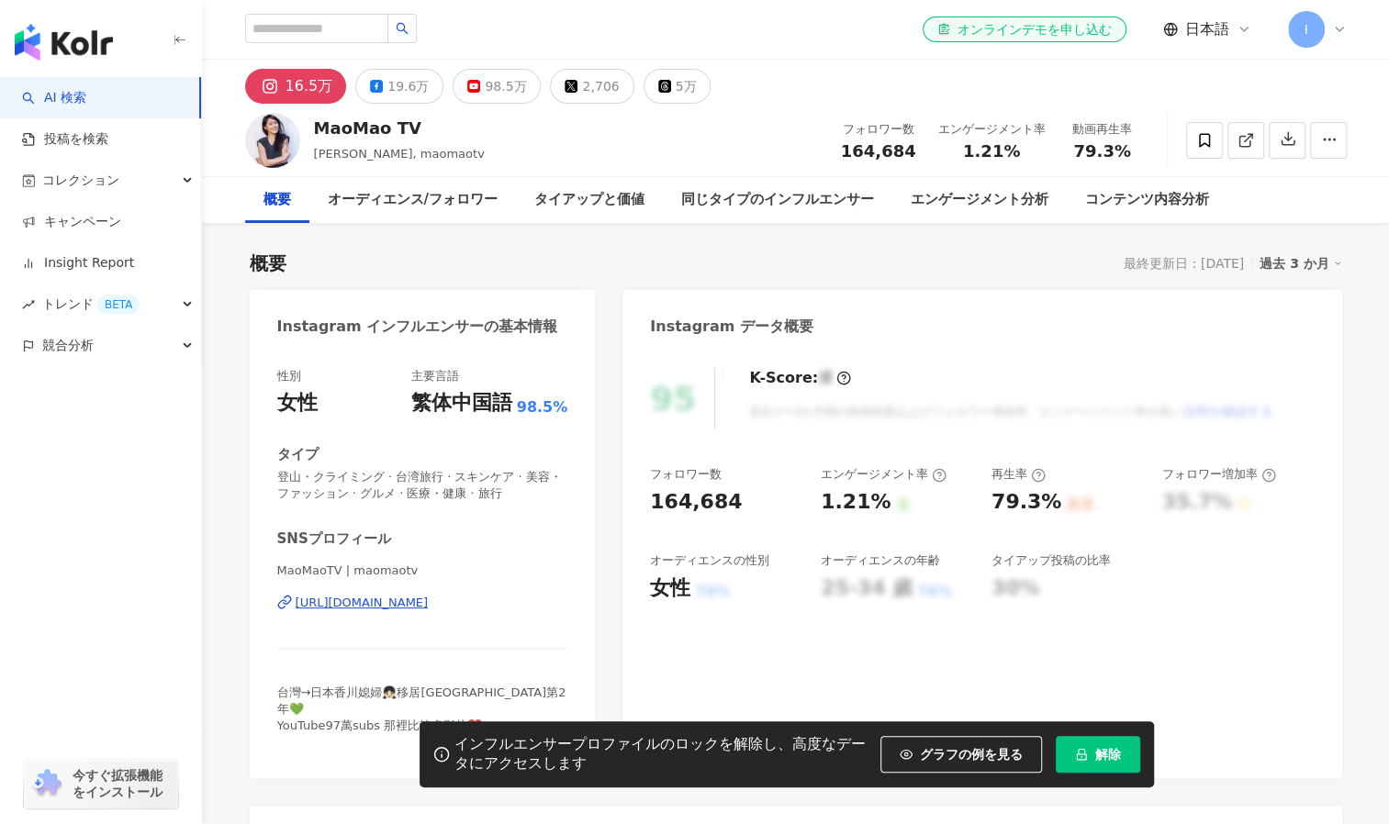
click at [294, 79] on div "16.5万" at bounding box center [310, 86] width 48 height 26
